Goal: Information Seeking & Learning: Learn about a topic

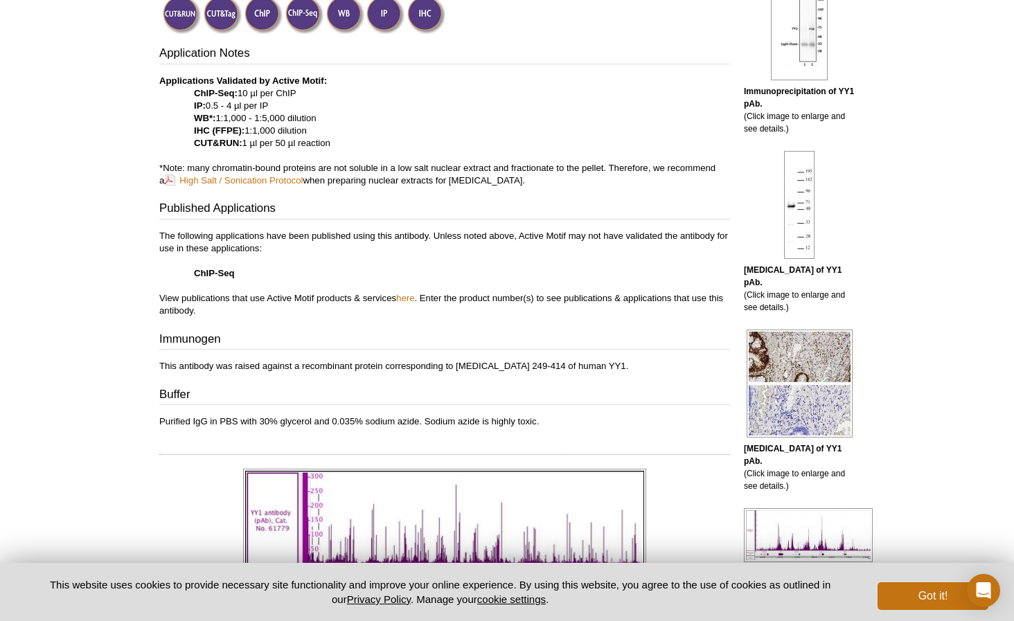
scroll to position [533, 0]
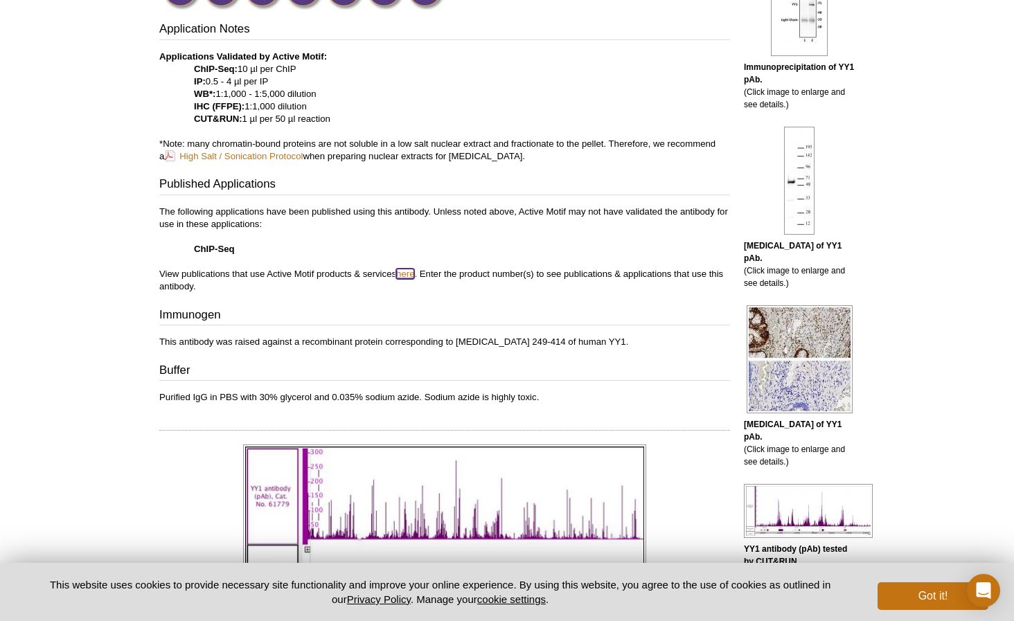
click at [402, 272] on link "here" at bounding box center [405, 274] width 18 height 10
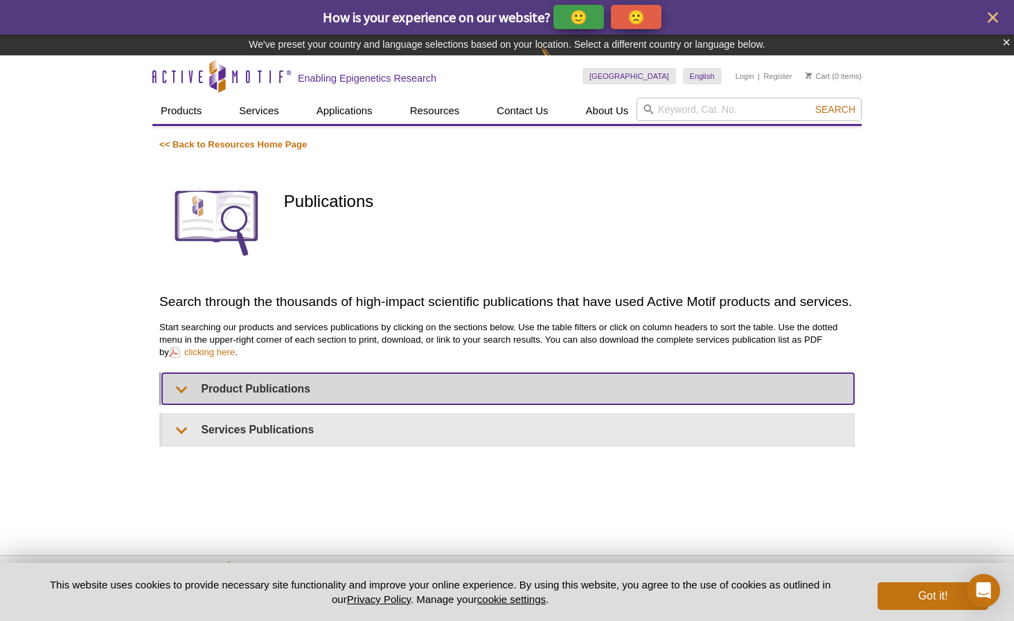
click at [201, 392] on summary "Product Publications" at bounding box center [508, 388] width 692 height 31
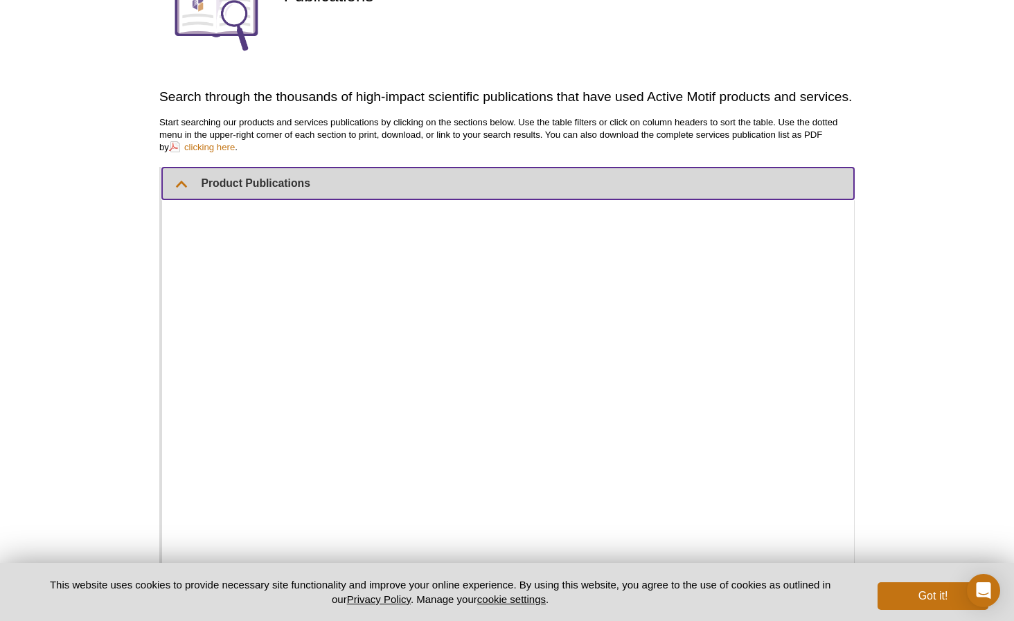
scroll to position [187, 0]
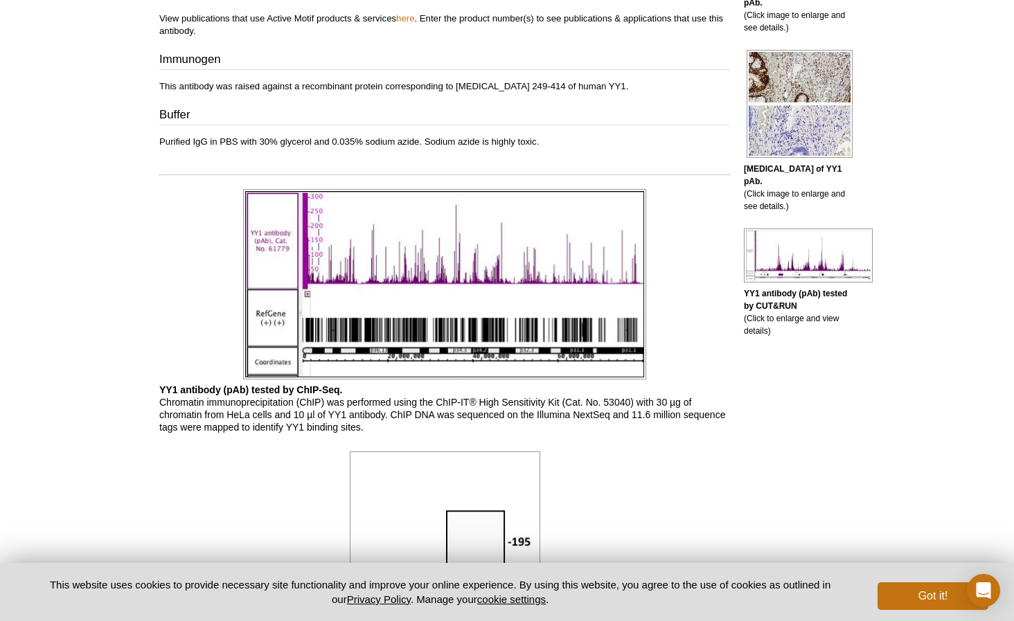
scroll to position [900, 0]
